Goal: Information Seeking & Learning: Learn about a topic

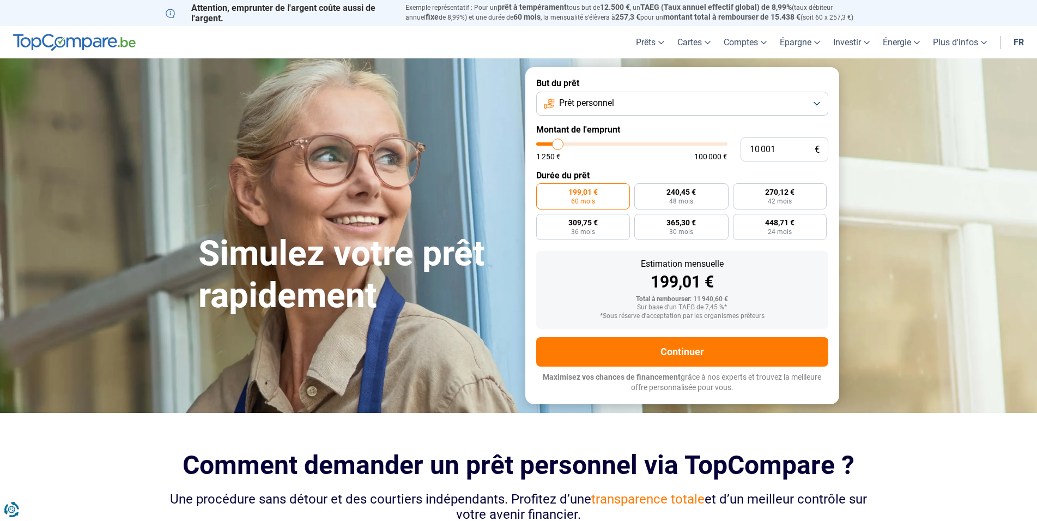
type input "9 000"
type input "9000"
type input "9 250"
type input "9250"
type input "9 500"
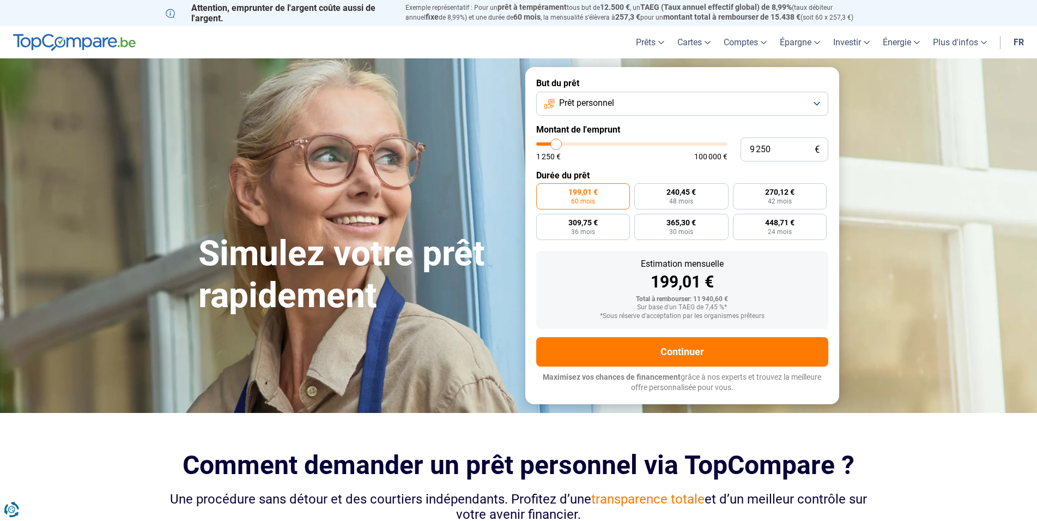
type input "9500"
type input "10 250"
type input "10250"
type input "10 750"
type input "10750"
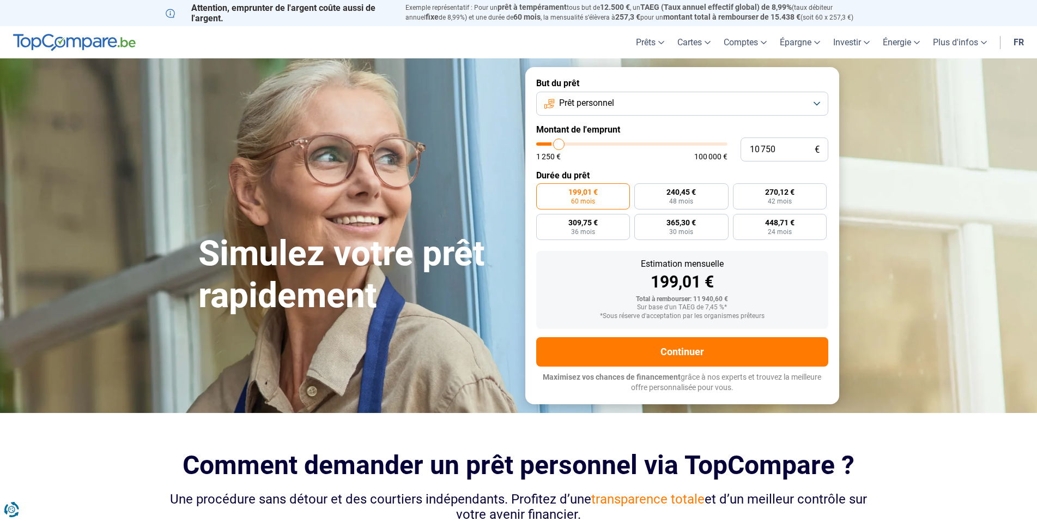
type input "11 500"
type input "11500"
click at [560, 142] on input "range" at bounding box center [631, 143] width 191 height 3
type input "12 500"
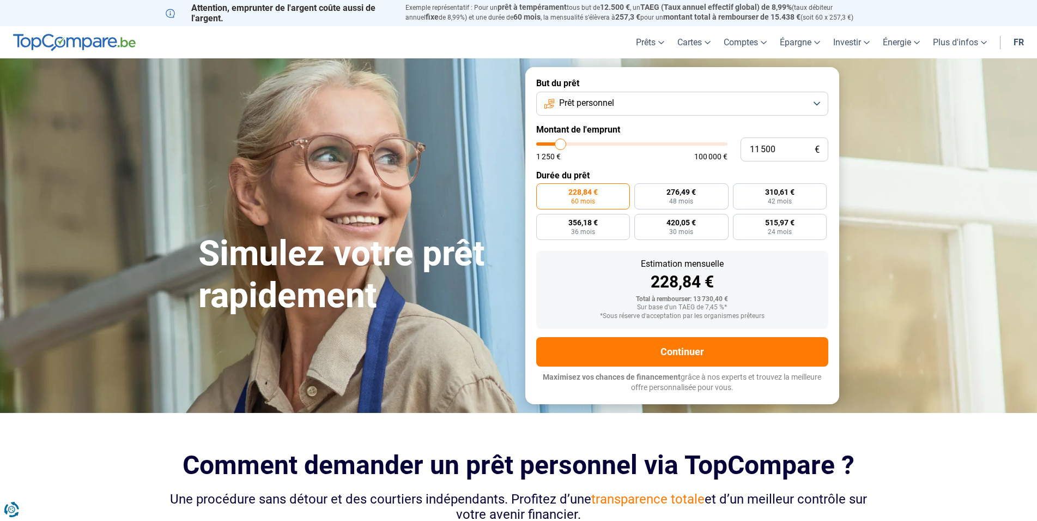
type input "12500"
type input "13 000"
type input "13000"
type input "14 000"
type input "14000"
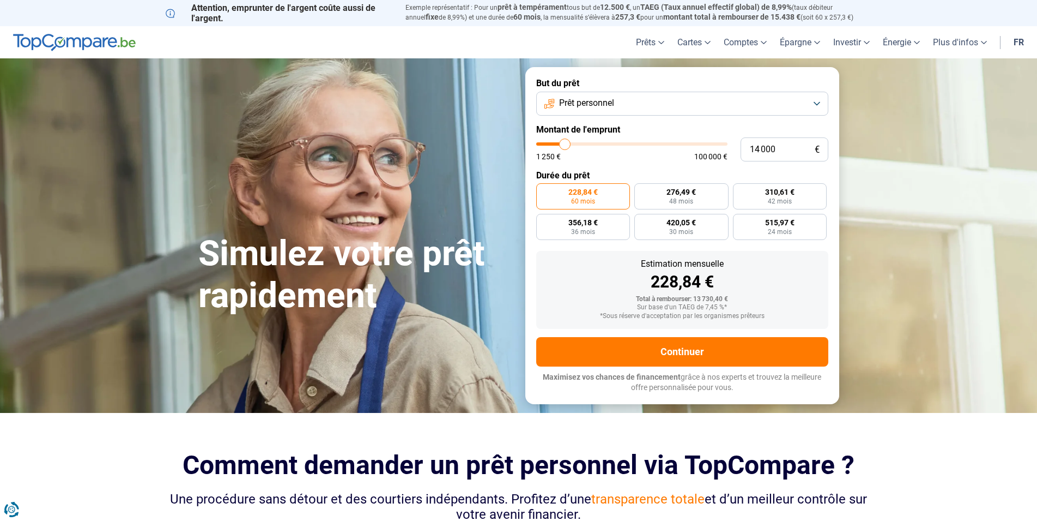
type input "16 000"
type input "16000"
type input "16 250"
type input "16250"
type input "16 750"
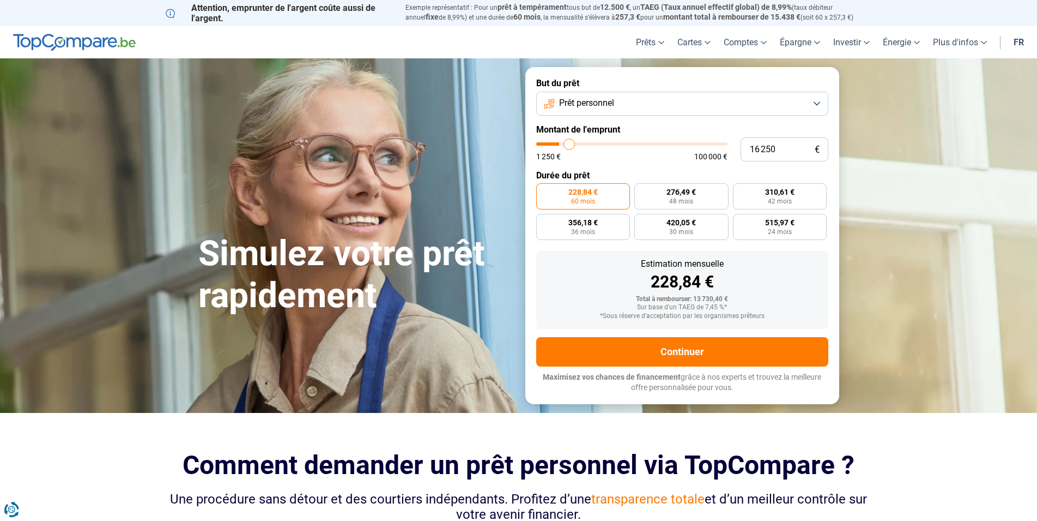
type input "16750"
type input "17 000"
drag, startPoint x: 563, startPoint y: 142, endPoint x: 571, endPoint y: 142, distance: 8.2
type input "17000"
click at [571, 142] on input "range" at bounding box center [631, 143] width 191 height 3
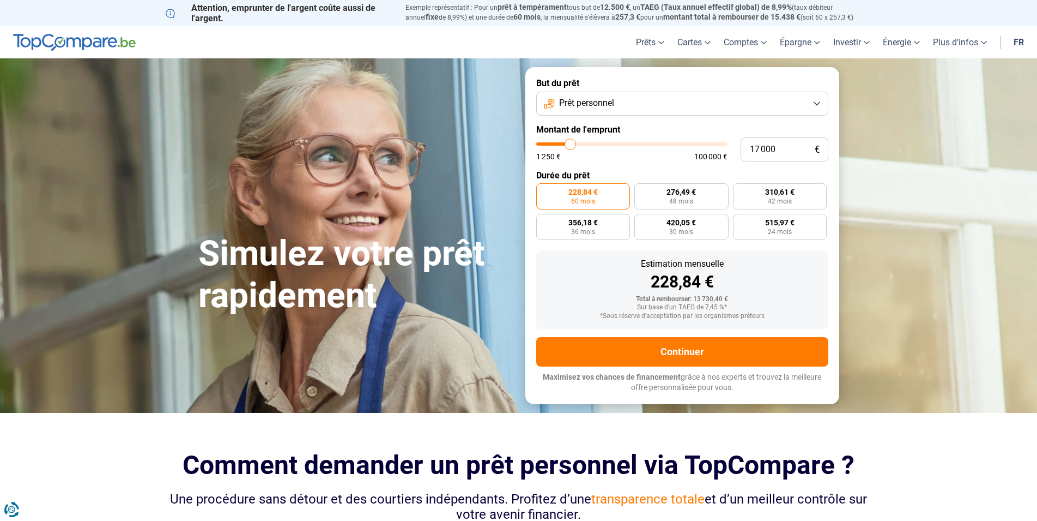
radio input "false"
type input "16 250"
type input "16250"
type input "16 000"
type input "16000"
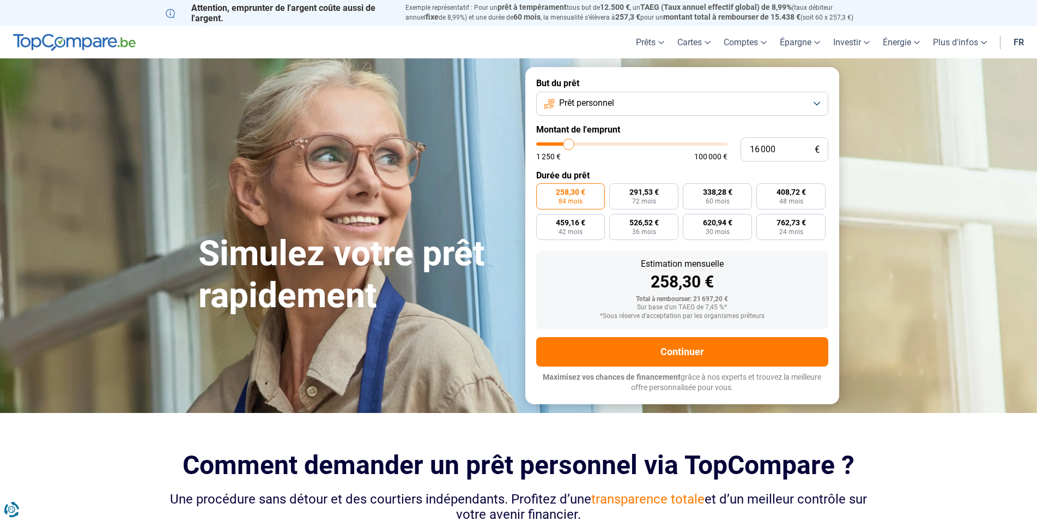
type input "15 500"
type input "15500"
type input "15 250"
type input "15250"
type input "15 000"
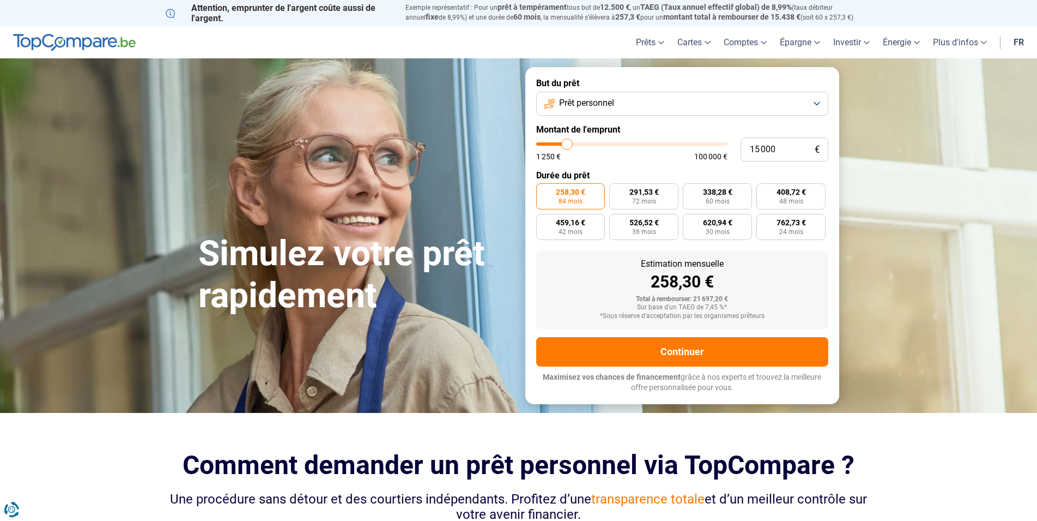
type input "15000"
type input "14 750"
type input "14750"
click at [566, 143] on input "range" at bounding box center [631, 143] width 191 height 3
radio input "true"
